Goal: Information Seeking & Learning: Learn about a topic

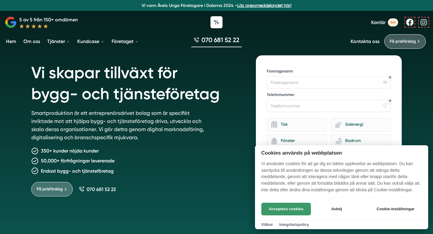
click at [288, 208] on button "Acceptera cookies" at bounding box center [286, 208] width 50 height 13
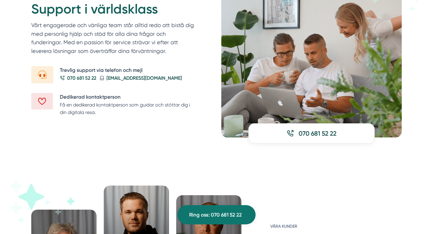
scroll to position [764, 0]
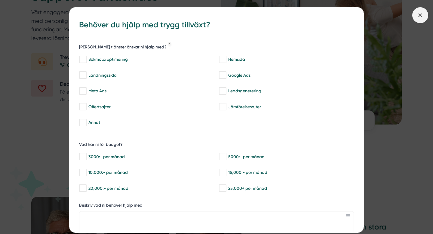
click at [418, 18] on icon at bounding box center [419, 15] width 7 height 7
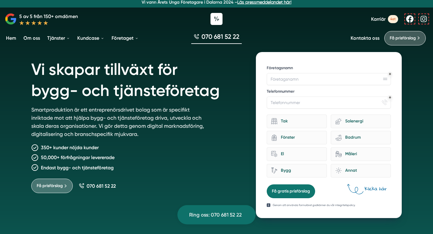
scroll to position [0, 0]
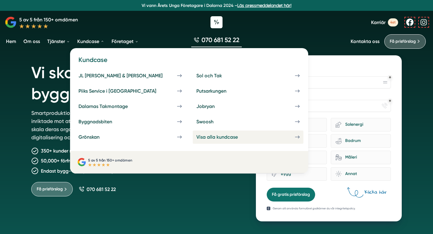
click at [196, 137] on div "Visa alla kundcase" at bounding box center [224, 137] width 56 height 6
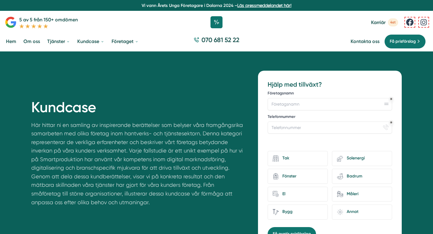
click at [11, 43] on link "Hem" at bounding box center [11, 41] width 13 height 15
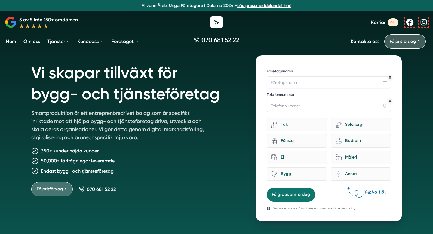
click at [394, 23] on span "4st" at bounding box center [393, 22] width 10 height 8
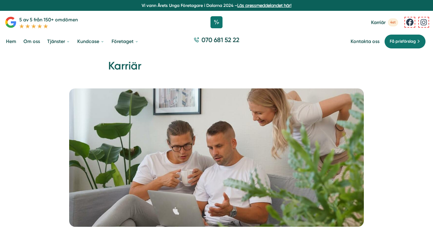
click at [12, 43] on link "Hem" at bounding box center [11, 41] width 13 height 15
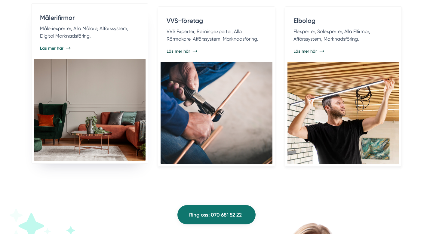
scroll to position [1399, 0]
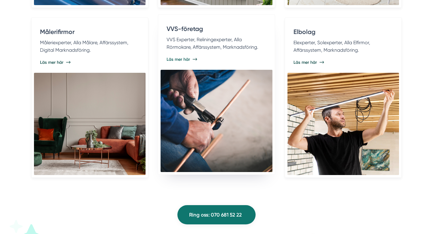
click at [185, 57] on span "Läs mer här" at bounding box center [177, 59] width 23 height 6
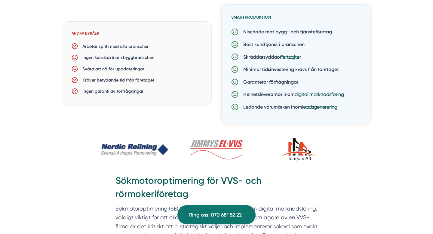
scroll to position [679, 0]
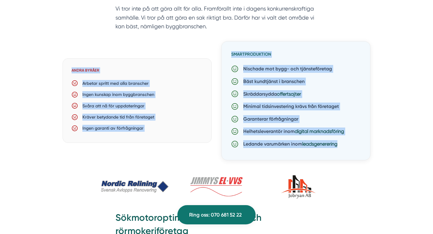
copy div "Andra byråer Arbetar spritt med alla branscher Ingen kunskap inom byggbranschen…"
drag, startPoint x: 63, startPoint y: 53, endPoint x: 315, endPoint y: 161, distance: 275.1
click at [315, 161] on div "Andra byråer Arbetar spritt med alla branscher Ingen kunskap inom byggbranschen…" at bounding box center [216, 104] width 308 height 126
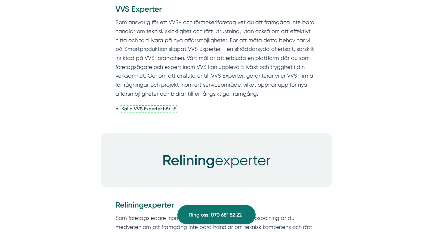
scroll to position [2610, 0]
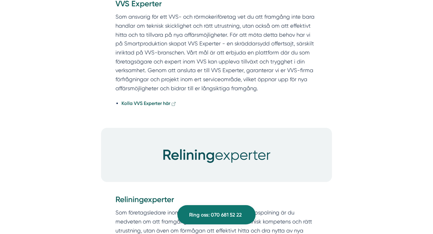
click at [163, 105] on strong "Kolla VVS Experter här" at bounding box center [145, 103] width 49 height 6
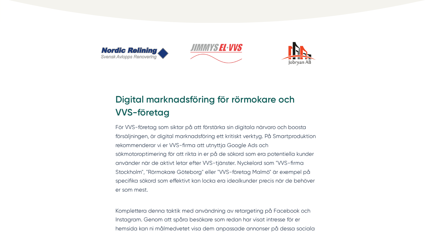
scroll to position [0, 0]
